Goal: Navigation & Orientation: Find specific page/section

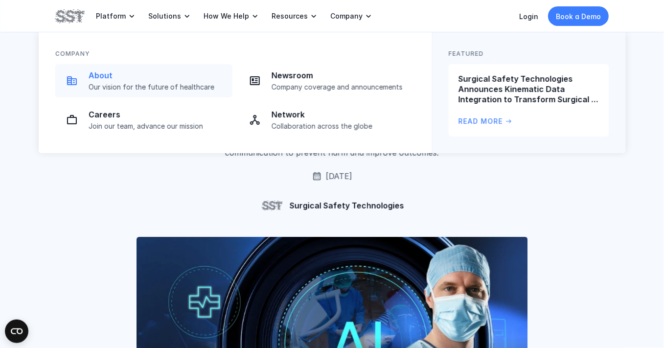
click at [94, 78] on p "About" at bounding box center [158, 76] width 138 height 10
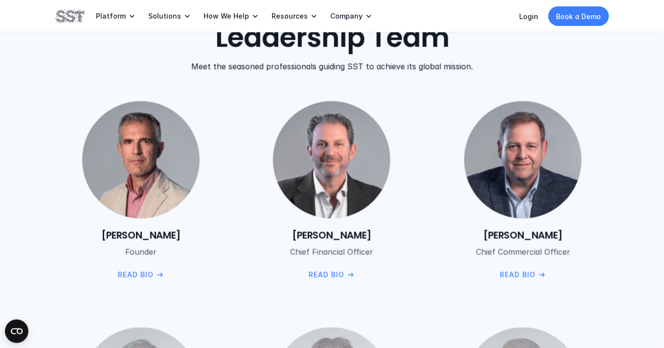
scroll to position [1142, 0]
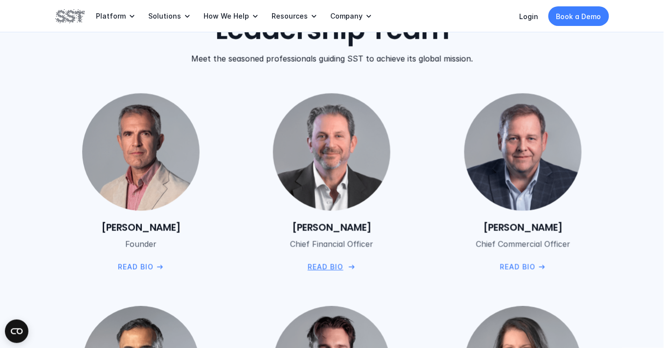
click at [340, 263] on p "Read Bio" at bounding box center [326, 267] width 36 height 11
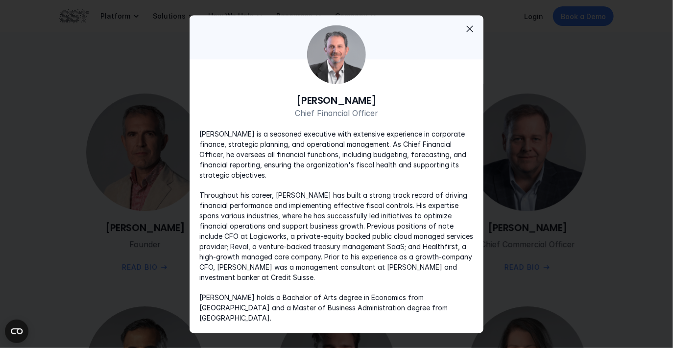
click at [467, 31] on span "close" at bounding box center [470, 29] width 12 height 12
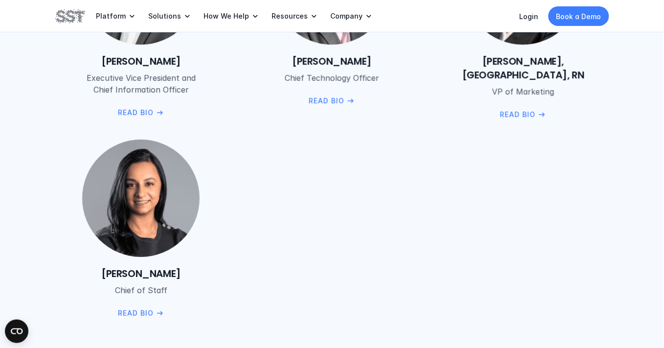
scroll to position [1577, 0]
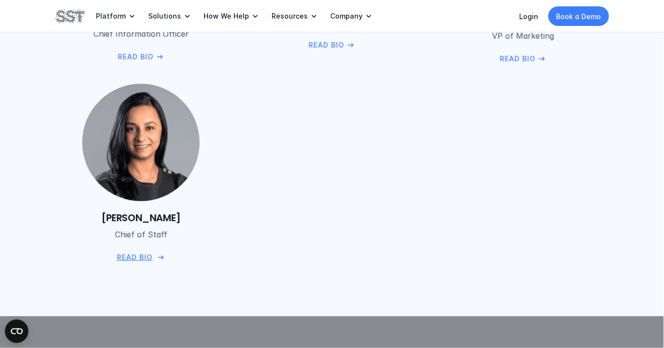
click at [129, 255] on p "Read Bio" at bounding box center [135, 257] width 36 height 11
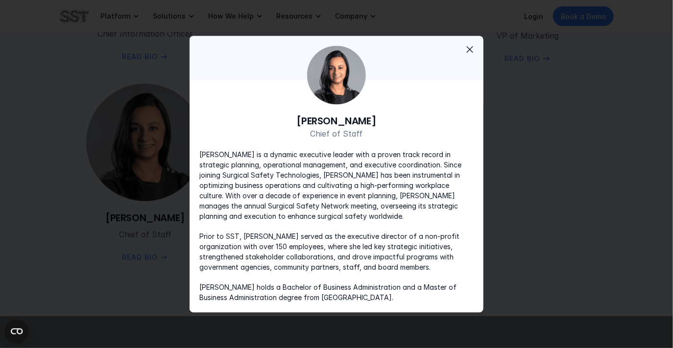
click at [469, 45] on span "close" at bounding box center [470, 50] width 12 height 12
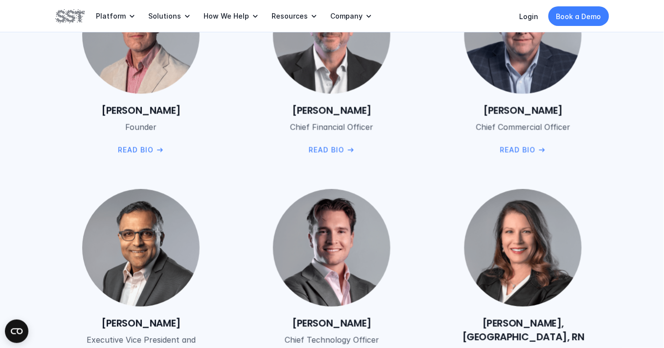
scroll to position [1197, 0]
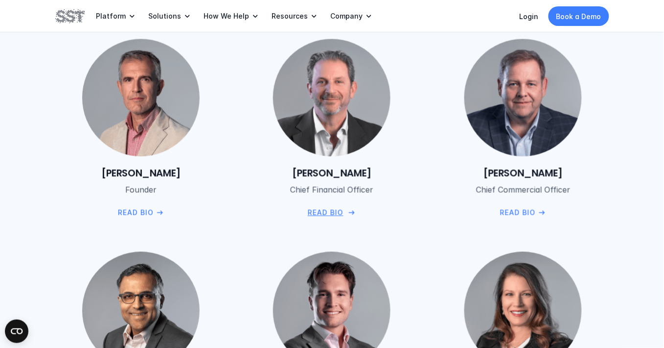
click at [332, 213] on p "Read Bio" at bounding box center [326, 213] width 36 height 11
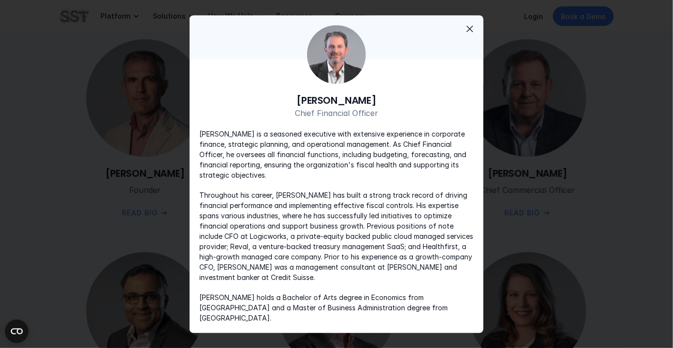
click at [467, 33] on span "close" at bounding box center [470, 29] width 12 height 12
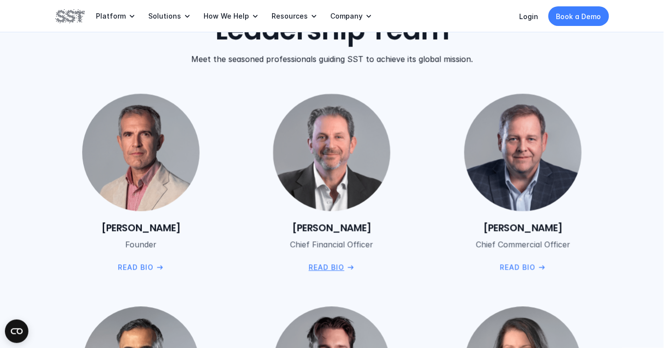
scroll to position [1142, 0]
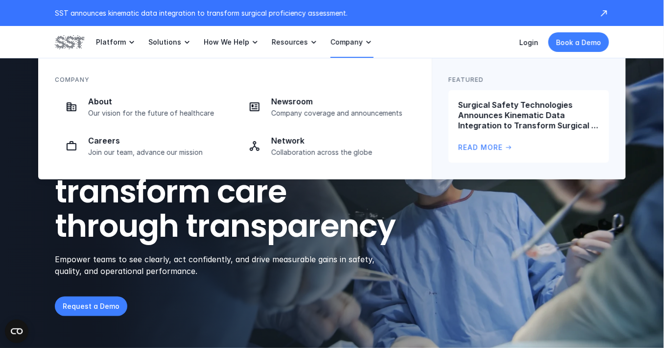
click at [344, 39] on p "Company" at bounding box center [346, 42] width 32 height 9
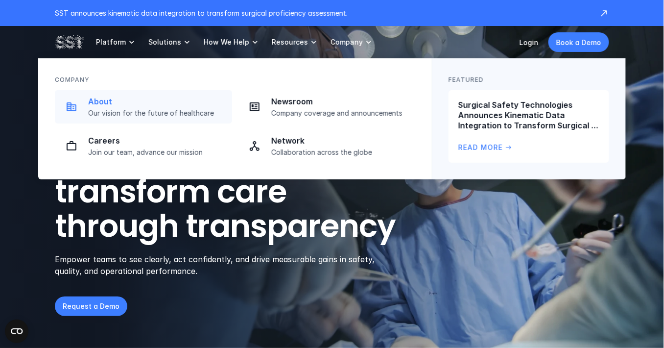
click at [108, 103] on p "About" at bounding box center [157, 101] width 138 height 10
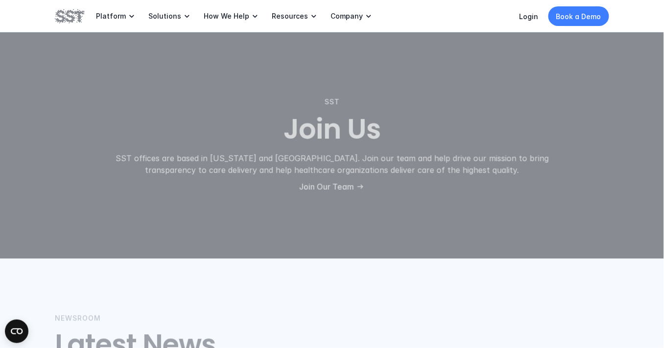
scroll to position [1904, 0]
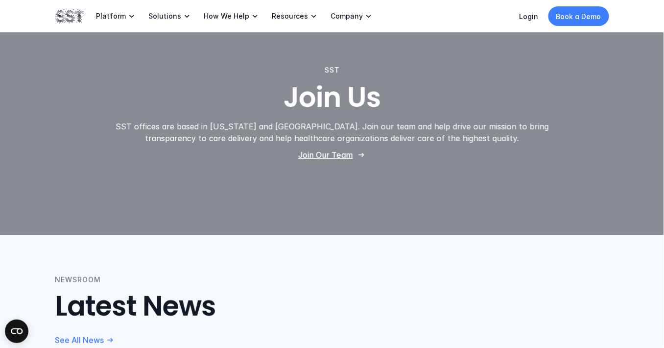
click at [322, 150] on p "Join Our Team" at bounding box center [325, 155] width 55 height 10
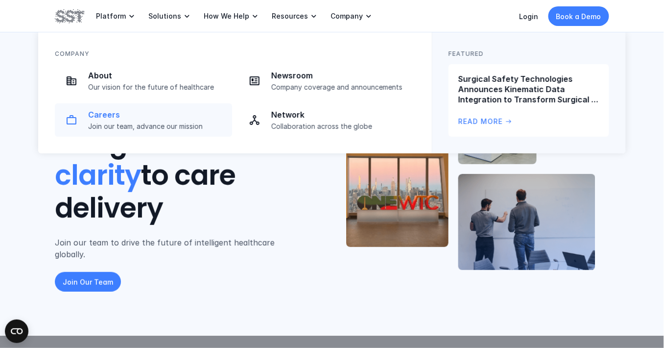
click at [136, 116] on p "Careers" at bounding box center [157, 115] width 138 height 10
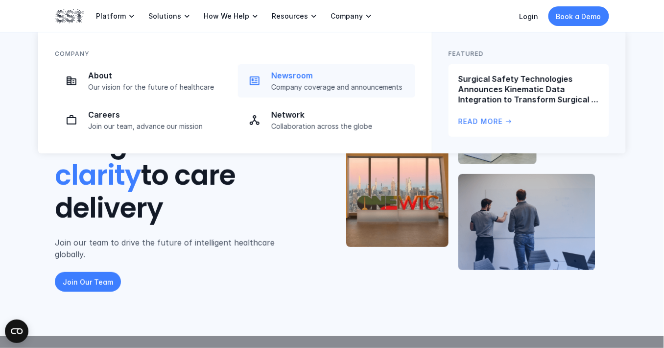
click at [324, 84] on p "Company coverage and announcements" at bounding box center [340, 86] width 138 height 9
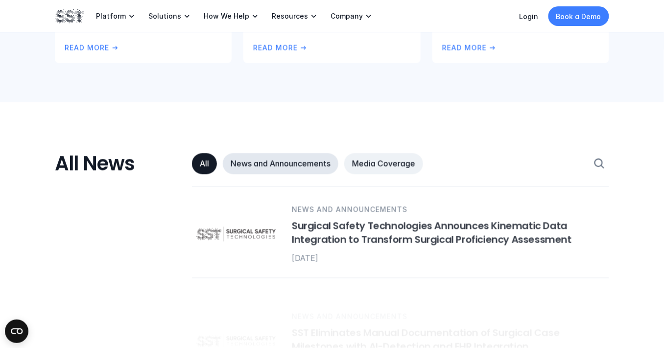
scroll to position [544, 0]
